Goal: Subscribe to service/newsletter

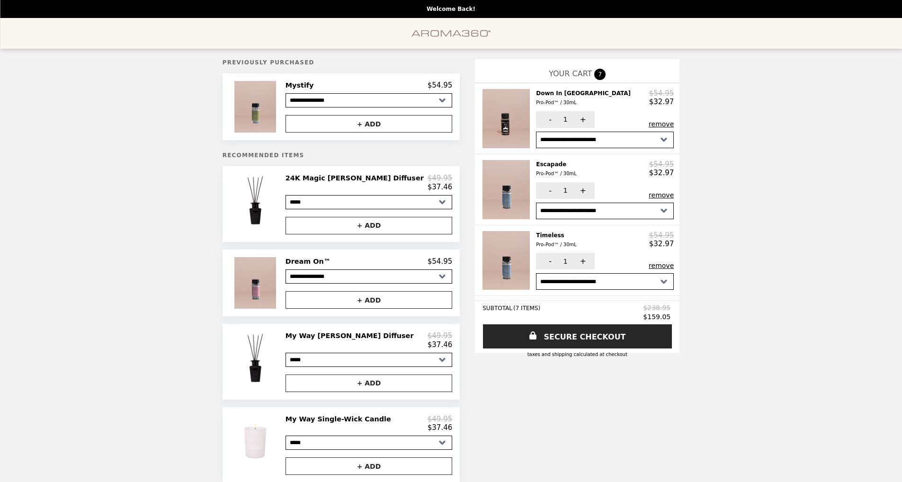
select select "**********"
